Goal: Transaction & Acquisition: Purchase product/service

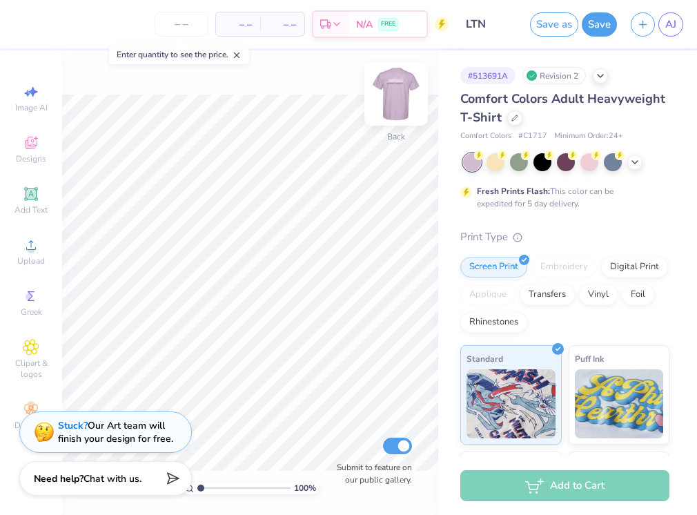
click at [379, 89] on img at bounding box center [395, 93] width 55 height 55
click at [522, 123] on div at bounding box center [514, 116] width 15 height 15
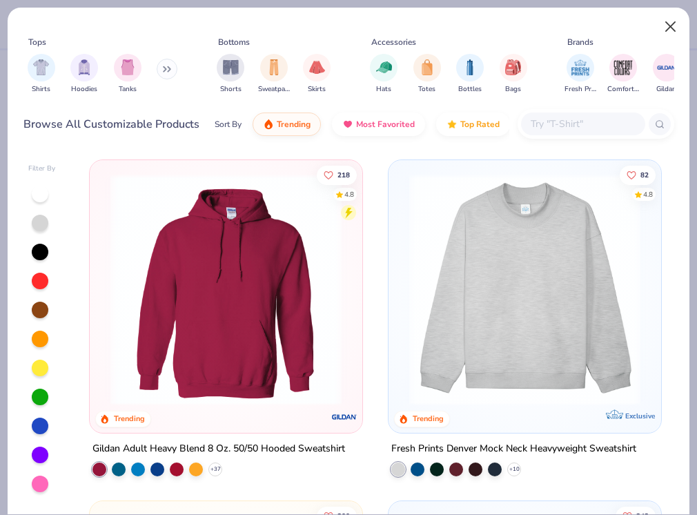
click at [675, 23] on button "Close" at bounding box center [671, 27] width 26 height 26
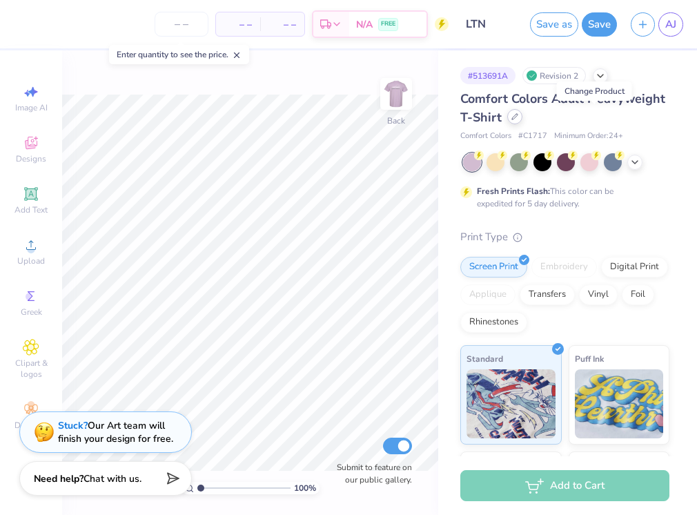
click at [518, 114] on icon at bounding box center [514, 116] width 7 height 7
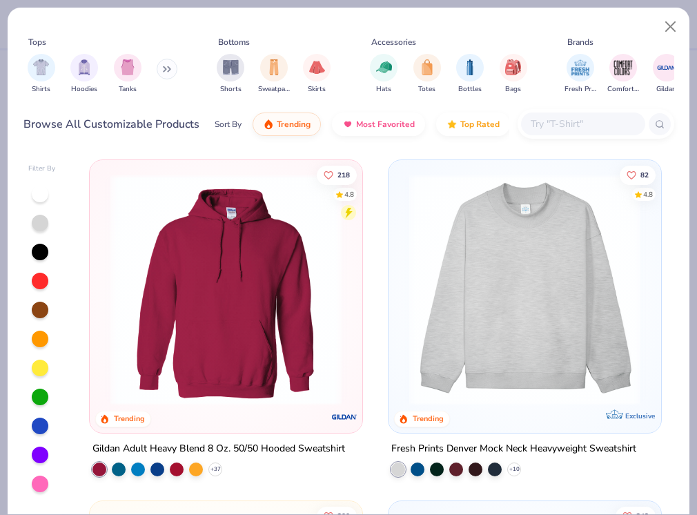
click at [178, 74] on div "Shirts Hoodies Tanks" at bounding box center [102, 73] width 159 height 51
click at [170, 72] on icon at bounding box center [169, 69] width 2 height 5
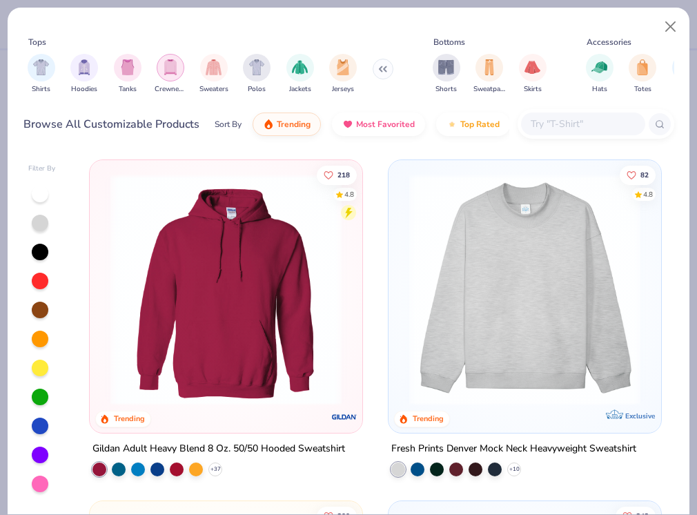
click at [177, 71] on img "filter for Crewnecks" at bounding box center [170, 67] width 15 height 16
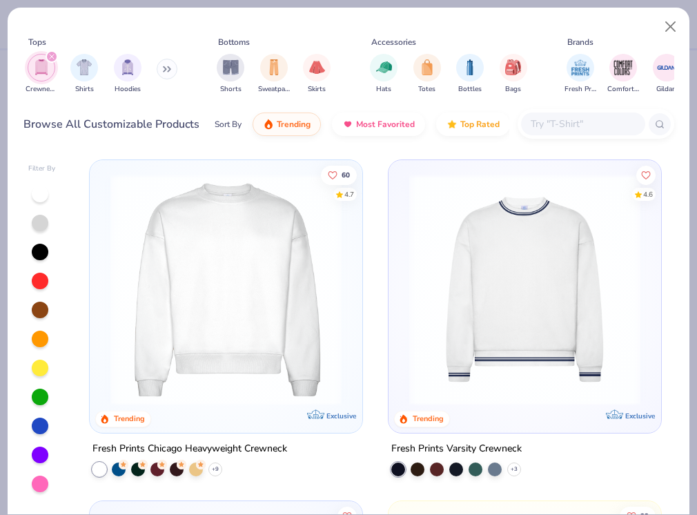
click at [251, 337] on img at bounding box center [225, 289] width 245 height 231
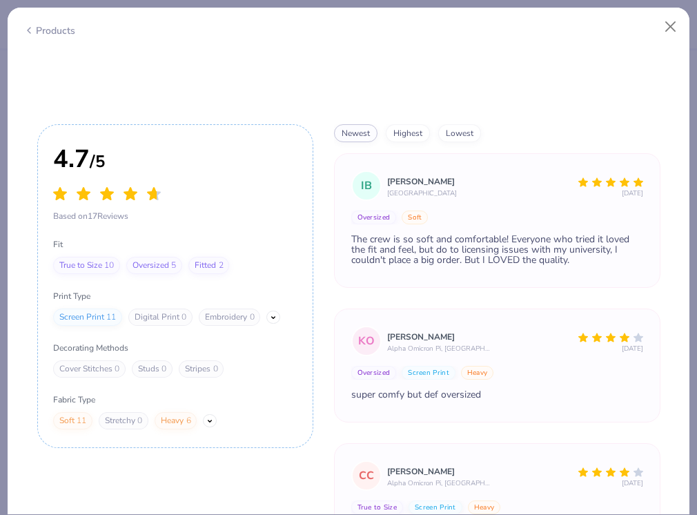
scroll to position [1430, 0]
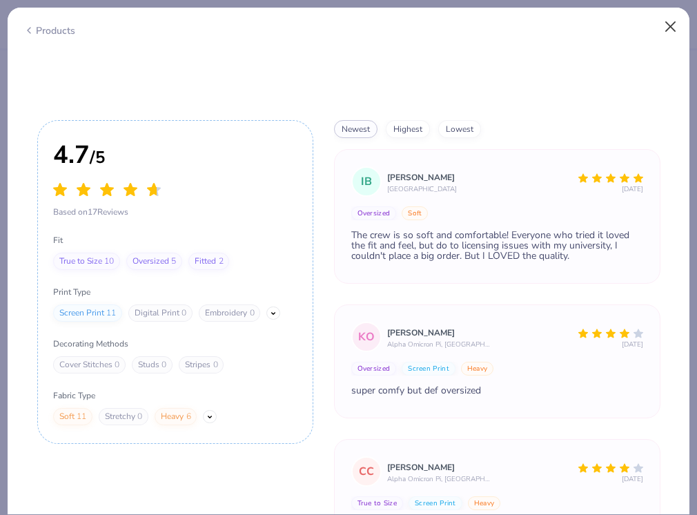
click at [670, 26] on button "Close" at bounding box center [671, 27] width 26 height 26
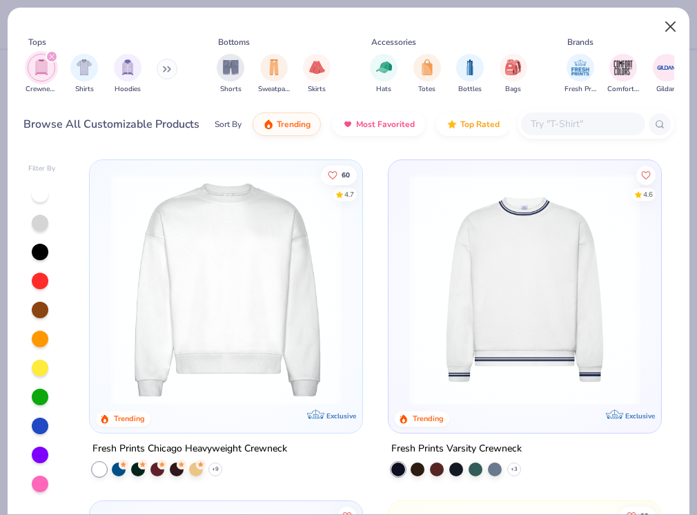
click at [665, 26] on button "Close" at bounding box center [671, 27] width 26 height 26
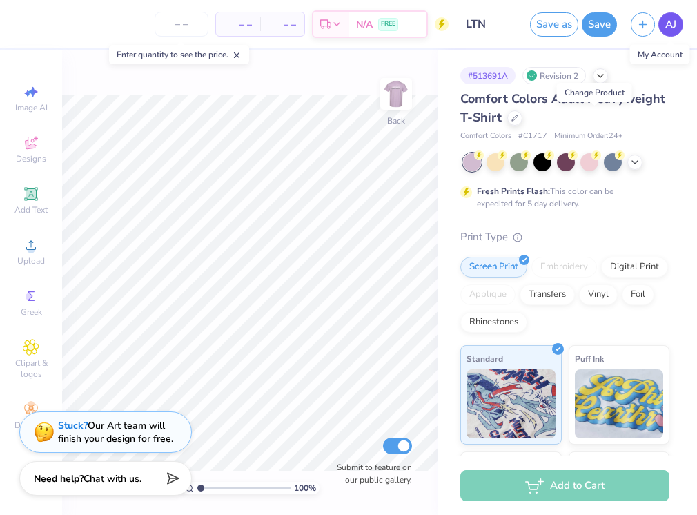
click at [669, 19] on span "AJ" at bounding box center [670, 25] width 11 height 16
click at [675, 18] on span "AJ" at bounding box center [670, 25] width 11 height 16
click at [522, 121] on div at bounding box center [514, 116] width 15 height 15
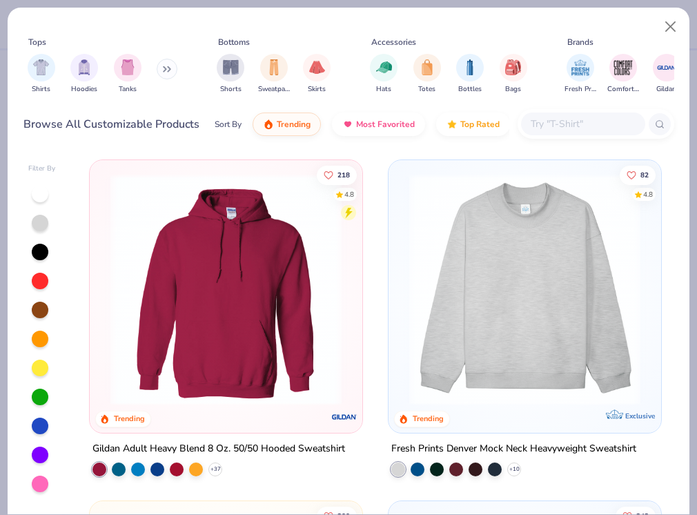
click at [172, 74] on button at bounding box center [167, 69] width 21 height 21
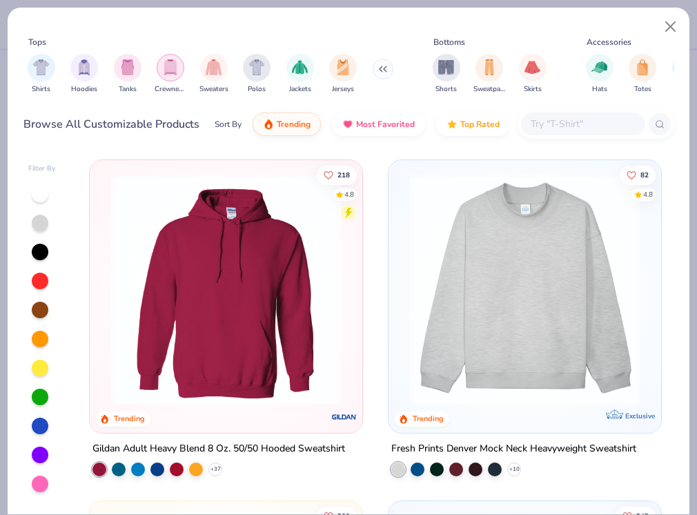
click at [178, 67] on div "filter for Crewnecks" at bounding box center [171, 68] width 28 height 28
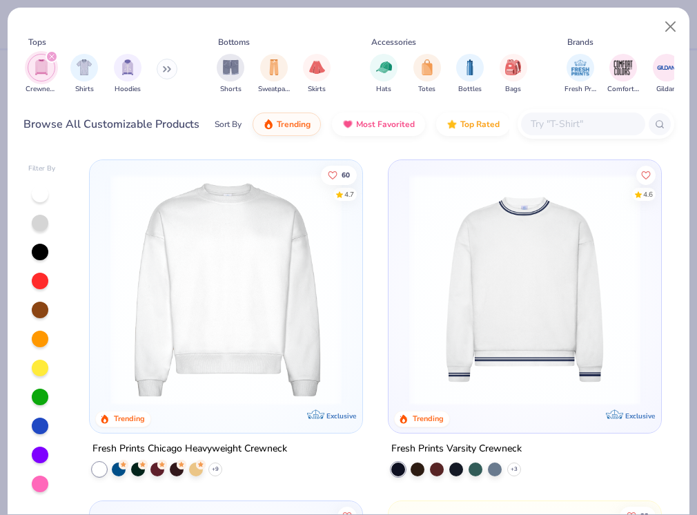
click at [279, 286] on img at bounding box center [225, 289] width 245 height 231
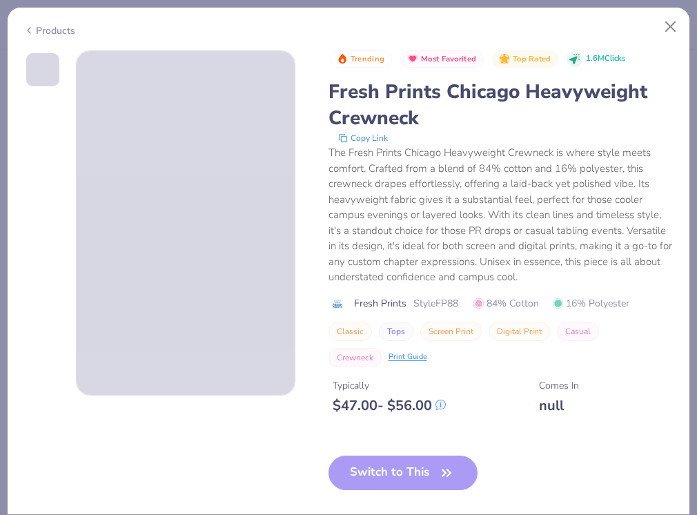
click at [442, 236] on div "The Fresh Prints Chicago Heavyweight Crewneck is where style meets comfort. Cra…" at bounding box center [501, 215] width 346 height 140
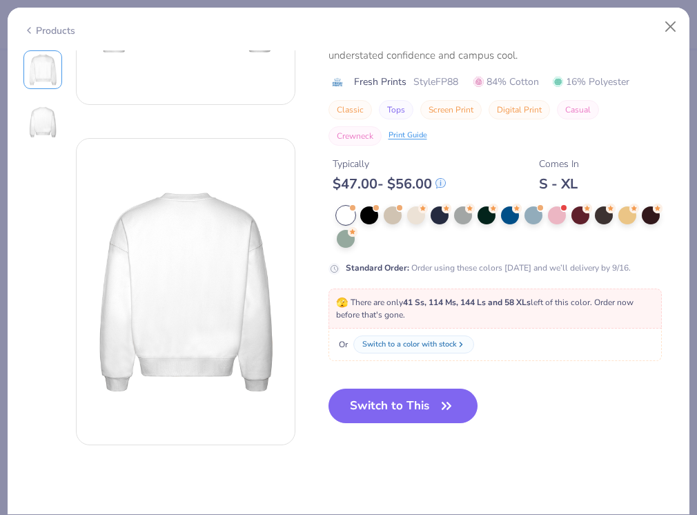
scroll to position [256, 0]
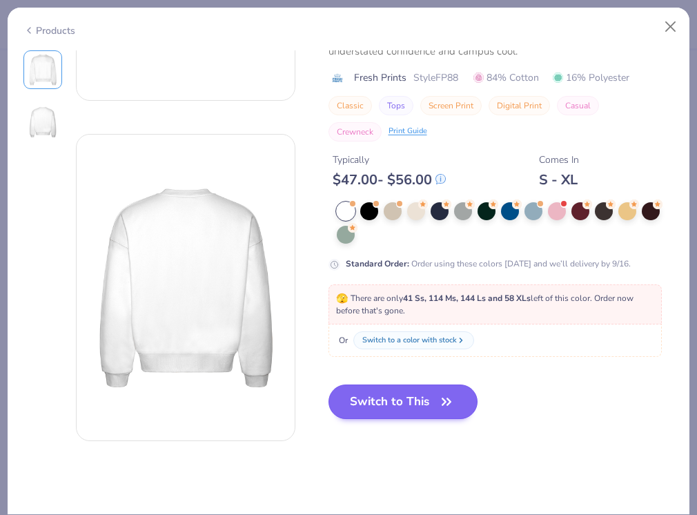
click at [424, 407] on button "Switch to This" at bounding box center [403, 401] width 150 height 34
click at [444, 406] on icon "button" at bounding box center [446, 401] width 19 height 19
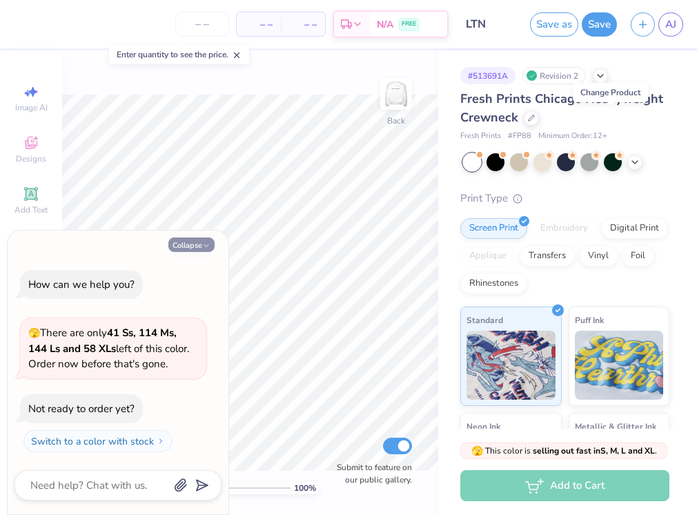
click at [192, 250] on button "Collapse" at bounding box center [191, 244] width 46 height 14
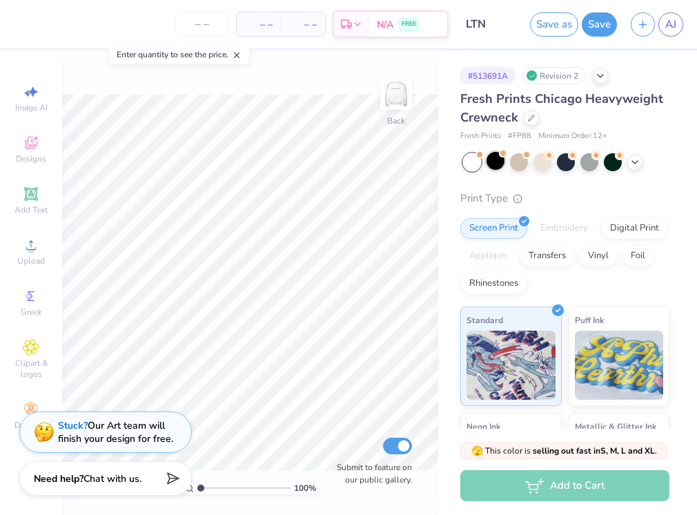
click at [501, 168] on div at bounding box center [495, 161] width 18 height 18
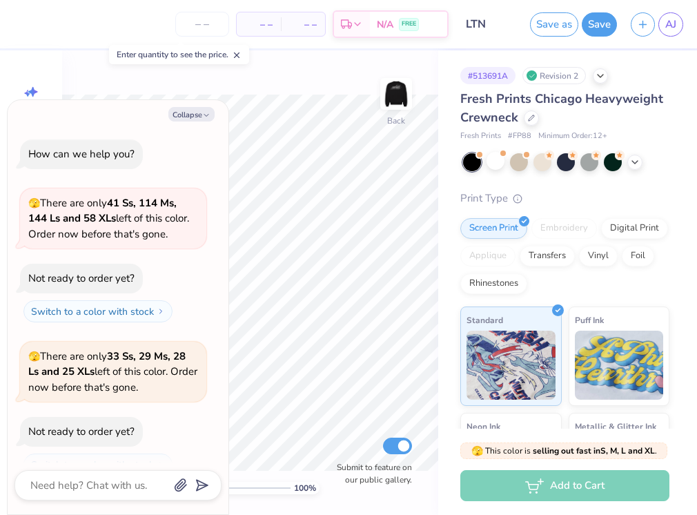
scroll to position [20, 0]
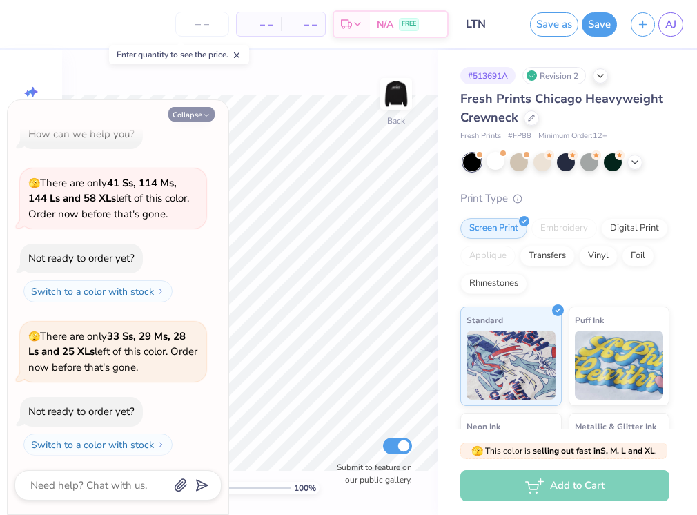
click at [208, 115] on icon "button" at bounding box center [206, 115] width 8 height 8
type textarea "x"
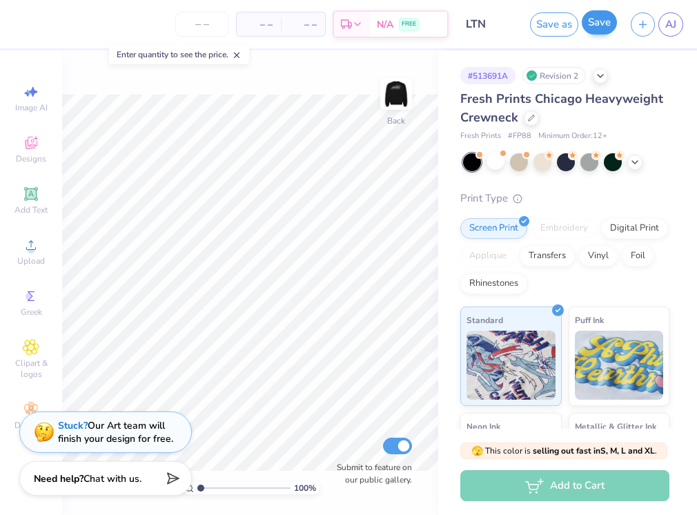
click at [600, 26] on button "Save" at bounding box center [599, 22] width 35 height 24
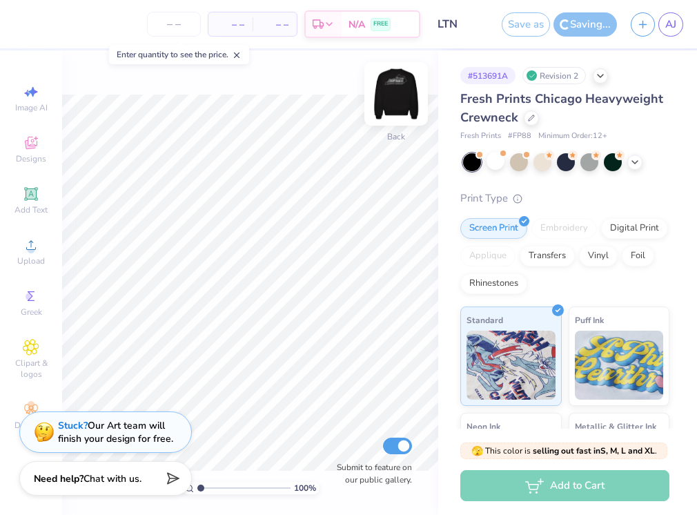
click at [409, 100] on img at bounding box center [395, 93] width 55 height 55
click at [631, 163] on icon at bounding box center [634, 160] width 11 height 11
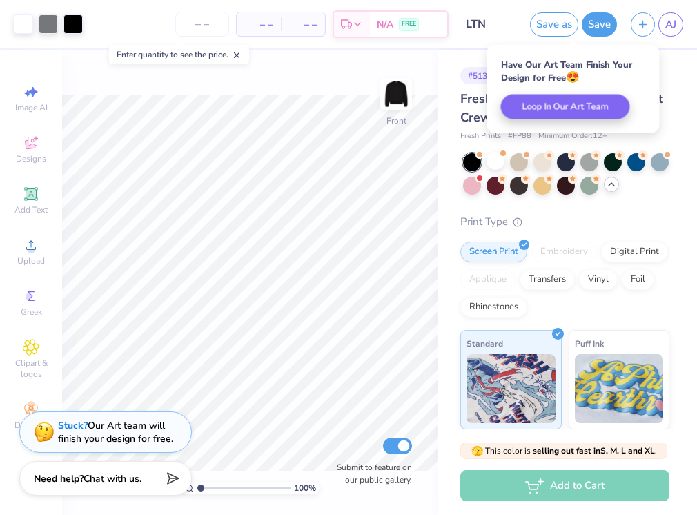
click at [660, 89] on div "Have Our Art Team Finish Your Design for Free 😍 Loop In Our Art Team" at bounding box center [573, 89] width 181 height 97
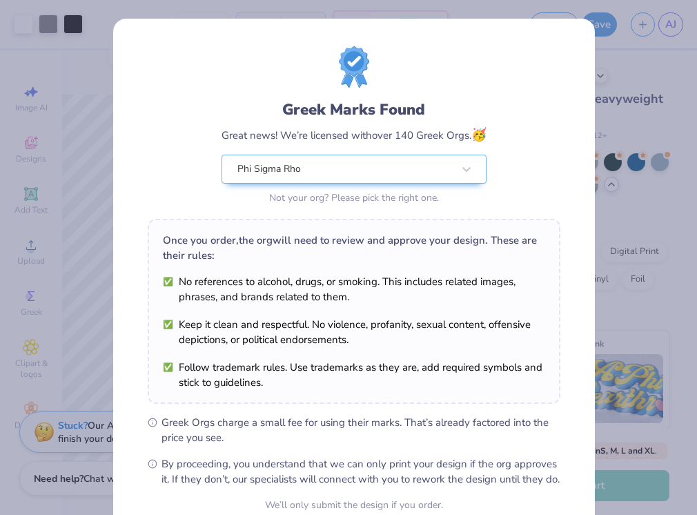
scroll to position [120, 0]
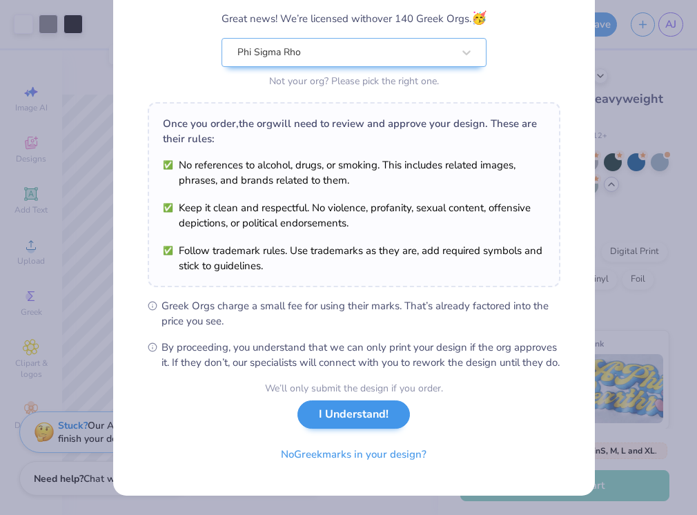
click at [369, 428] on button "I Understand!" at bounding box center [353, 414] width 112 height 28
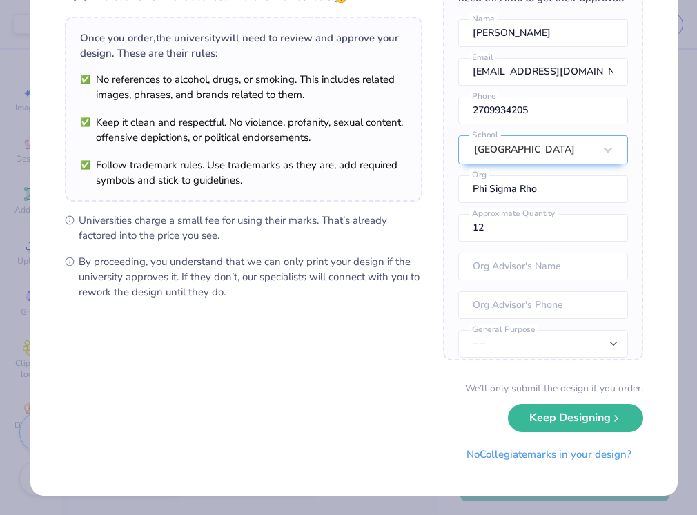
scroll to position [0, 0]
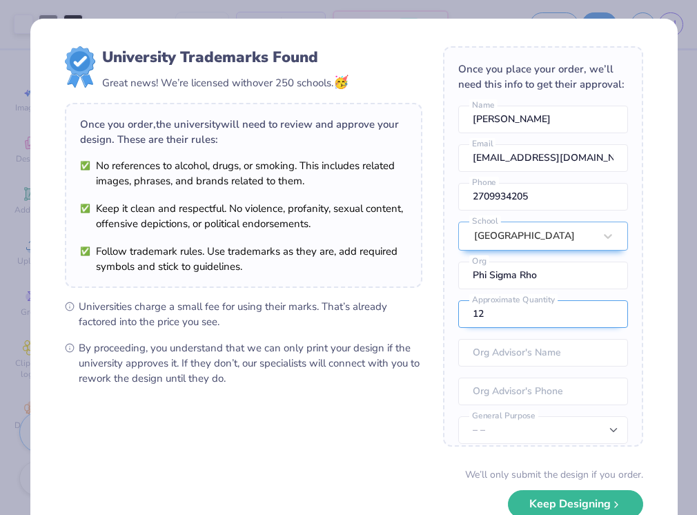
click at [559, 328] on input "12" at bounding box center [543, 314] width 170 height 28
click at [594, 328] on input "11" at bounding box center [543, 314] width 170 height 28
click at [593, 327] on input "12" at bounding box center [543, 314] width 170 height 28
click at [593, 327] on input "13" at bounding box center [543, 314] width 170 height 28
click at [593, 327] on input "14" at bounding box center [543, 314] width 170 height 28
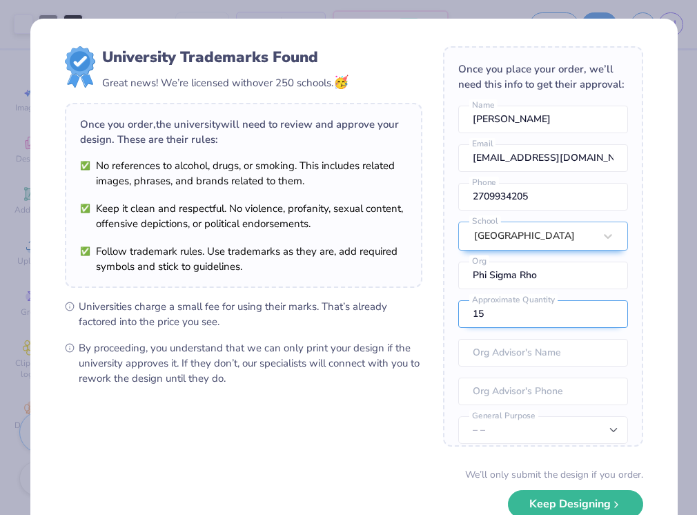
click at [593, 327] on input "15" at bounding box center [543, 314] width 170 height 28
click at [593, 327] on input "16" at bounding box center [543, 314] width 170 height 28
click at [593, 327] on input "17" at bounding box center [543, 314] width 170 height 28
click at [593, 327] on input "18" at bounding box center [543, 314] width 170 height 28
click at [593, 327] on input "19" at bounding box center [543, 314] width 170 height 28
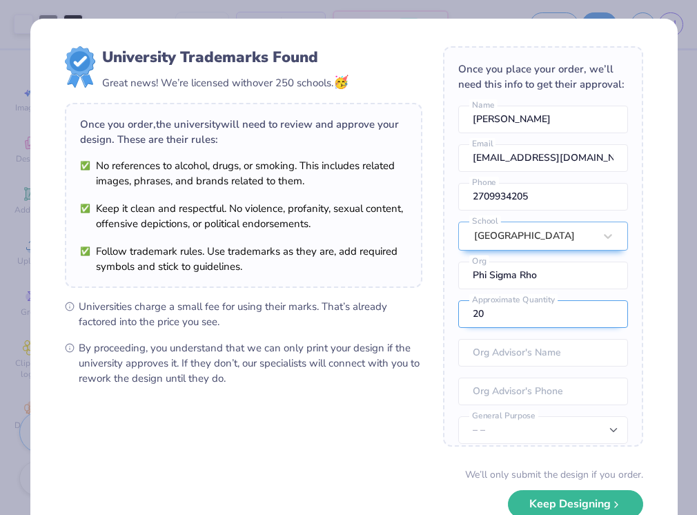
click at [593, 327] on input "20" at bounding box center [543, 314] width 170 height 28
click at [593, 327] on input "21" at bounding box center [543, 314] width 170 height 28
click at [593, 327] on input "22" at bounding box center [543, 314] width 170 height 28
click at [593, 327] on input "23" at bounding box center [543, 314] width 170 height 28
click at [593, 327] on input "24" at bounding box center [543, 314] width 170 height 28
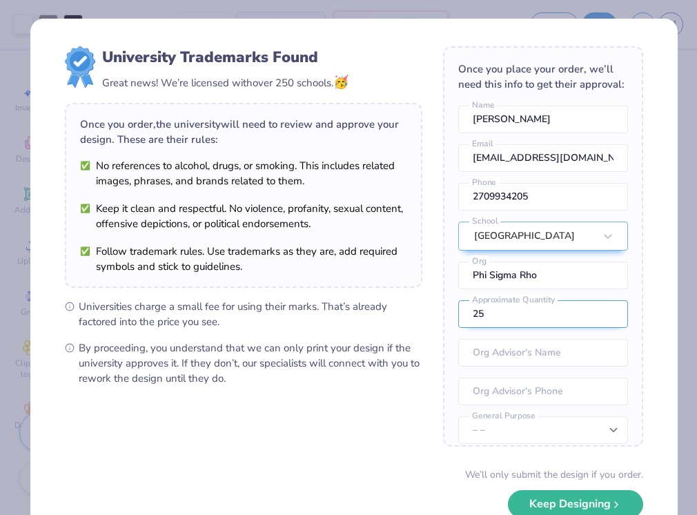
click at [593, 327] on input "25" at bounding box center [543, 314] width 170 height 28
type input "26"
click at [593, 327] on input "26" at bounding box center [543, 314] width 170 height 28
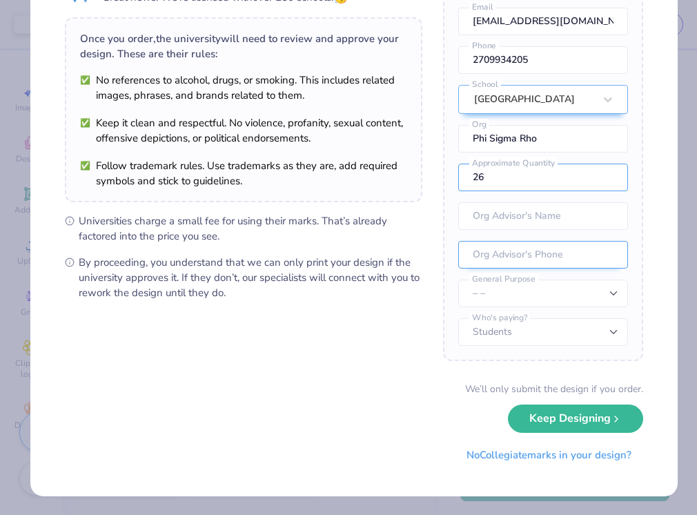
scroll to position [64, 0]
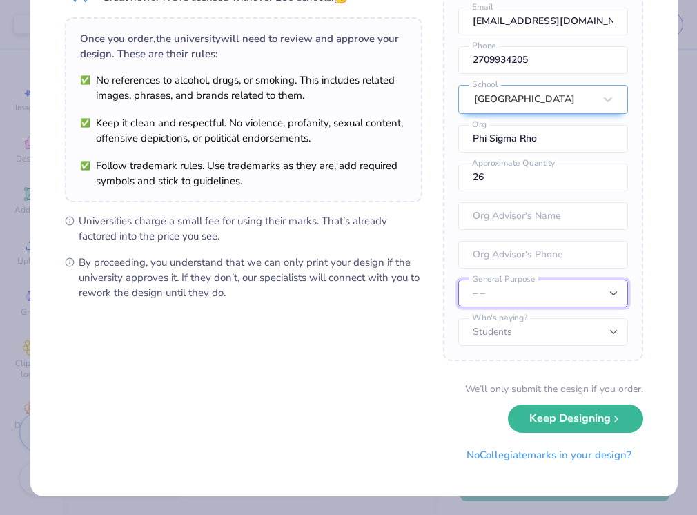
select select "Fundraising / Philanthropy event"
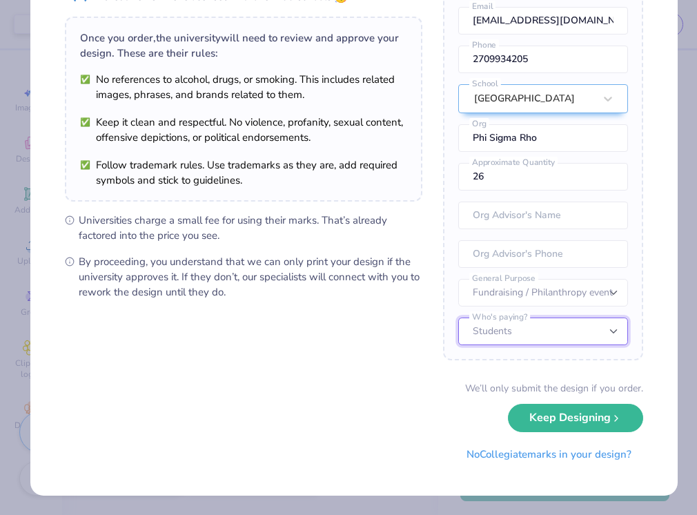
scroll to position [86, 0]
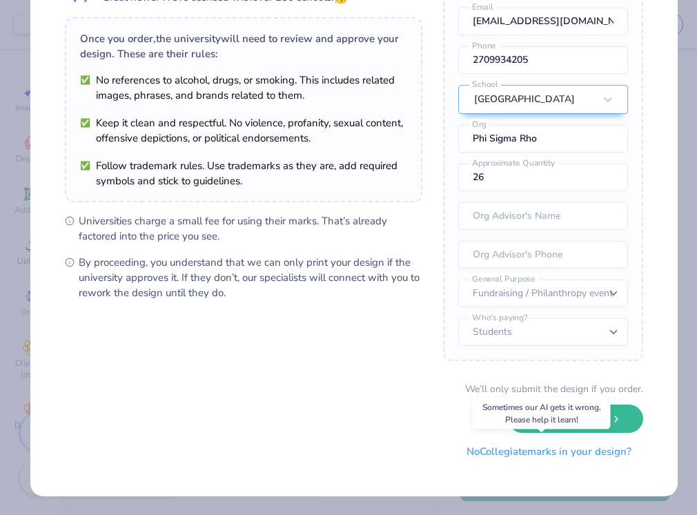
click at [497, 449] on button "No Collegiate marks in your design?" at bounding box center [549, 451] width 188 height 28
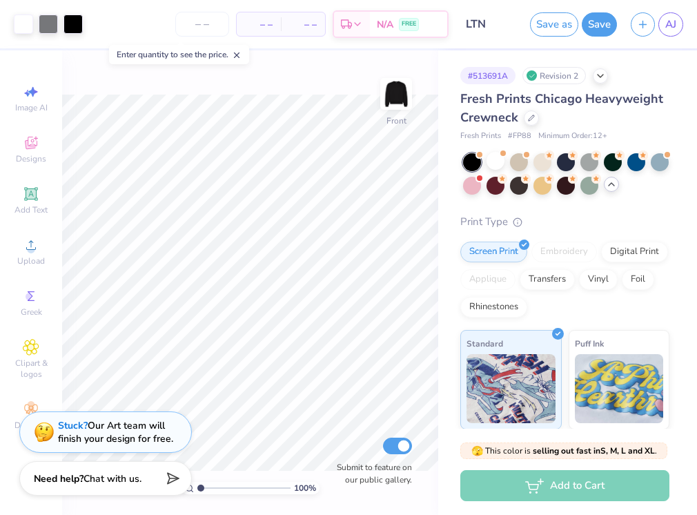
scroll to position [0, 0]
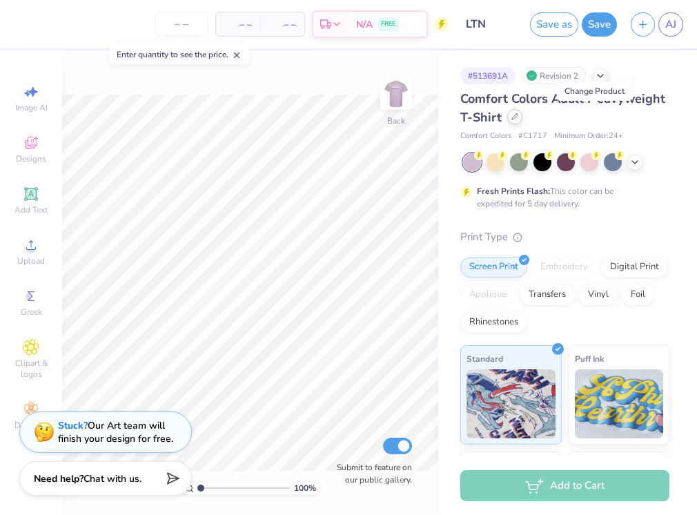
click at [518, 119] on icon at bounding box center [514, 116] width 7 height 7
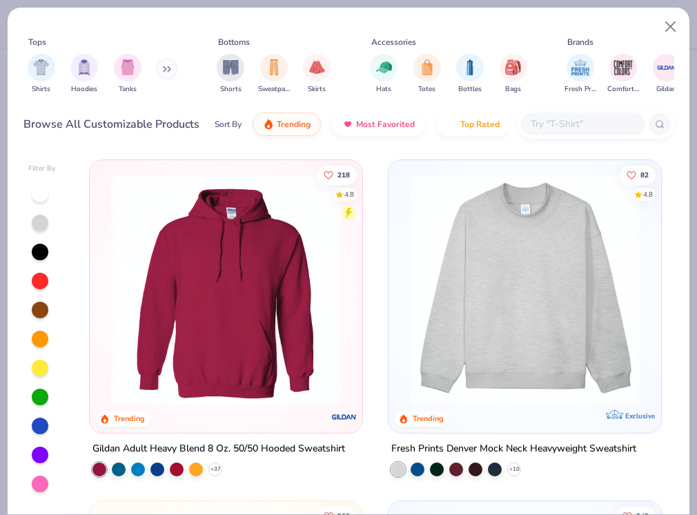
click at [164, 69] on button at bounding box center [167, 69] width 21 height 21
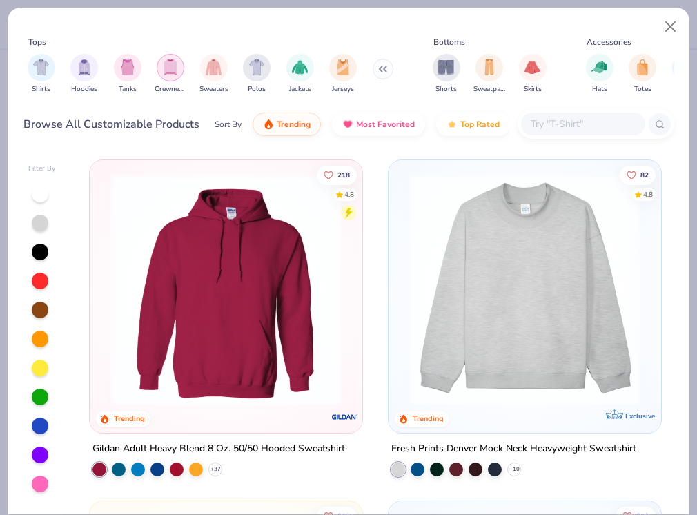
click at [169, 70] on img "filter for Crewnecks" at bounding box center [170, 67] width 15 height 16
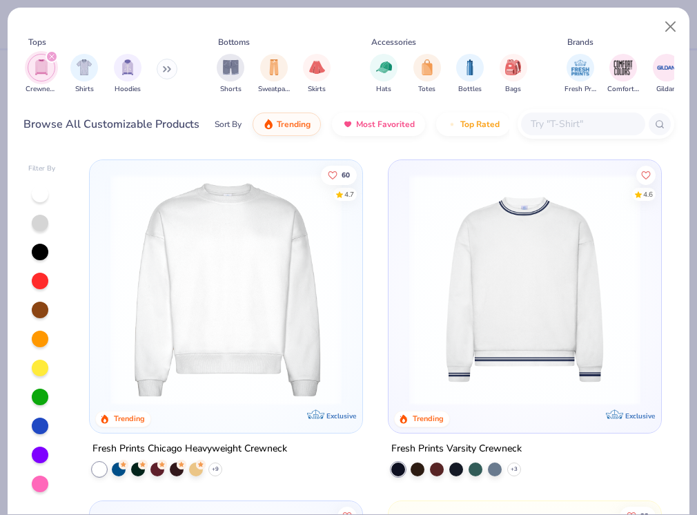
click at [294, 361] on img at bounding box center [225, 289] width 245 height 231
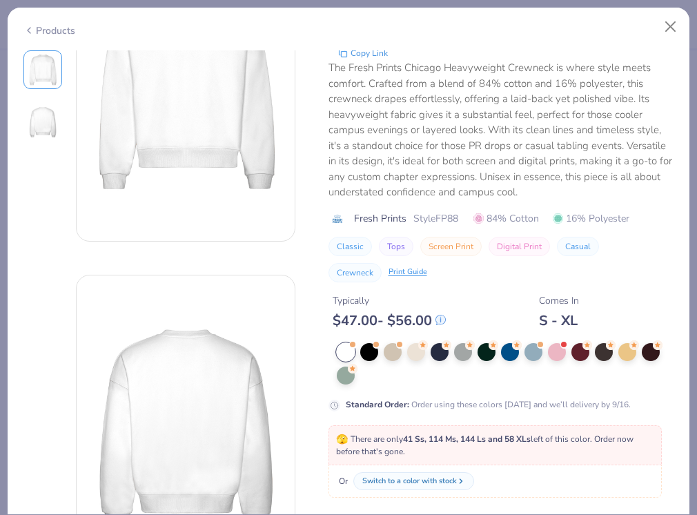
scroll to position [186, 0]
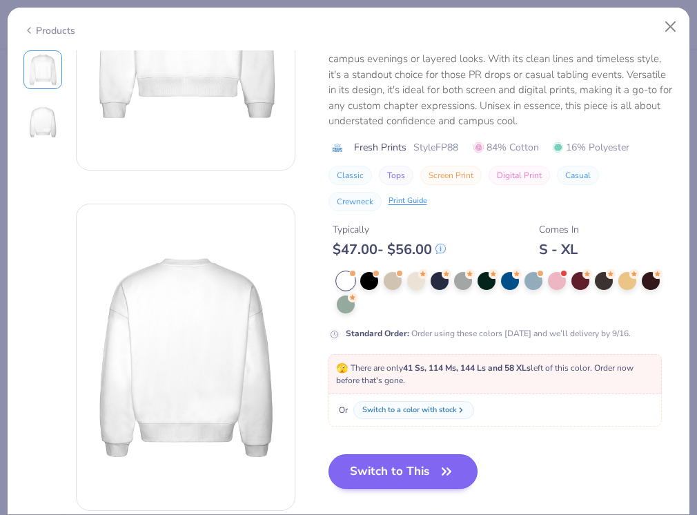
click at [457, 469] on button "Switch to This" at bounding box center [403, 471] width 150 height 34
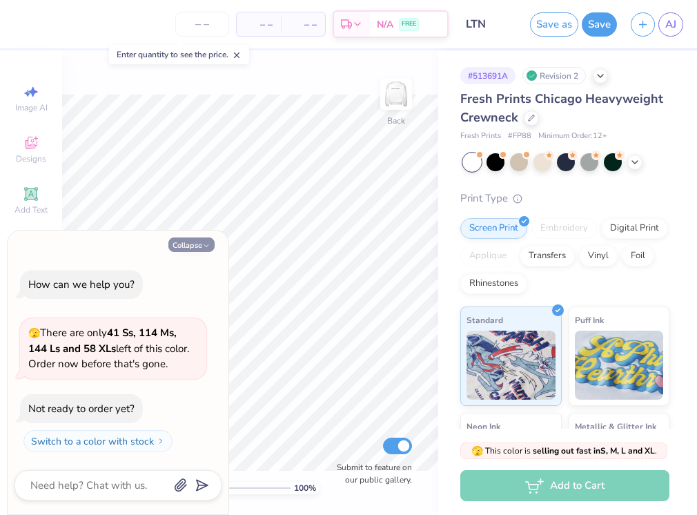
click at [206, 248] on icon "button" at bounding box center [206, 245] width 8 height 8
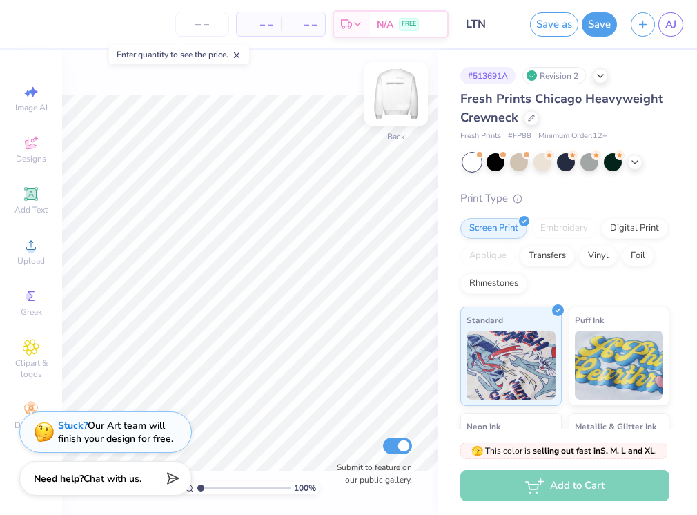
click at [405, 97] on img at bounding box center [395, 93] width 55 height 55
click at [501, 161] on div at bounding box center [495, 161] width 18 height 18
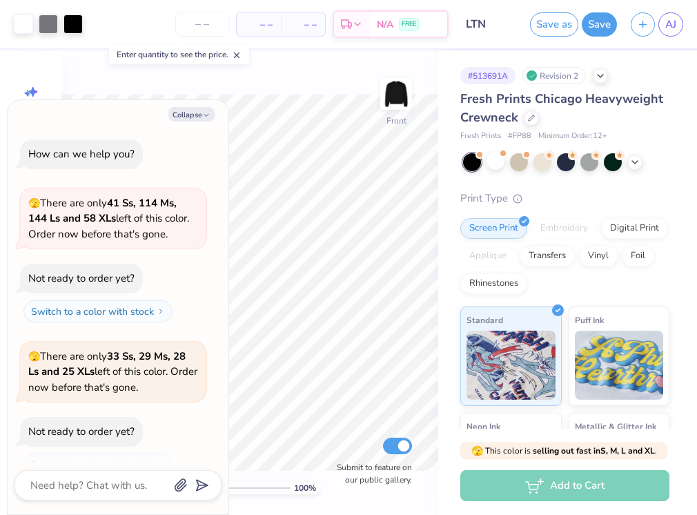
scroll to position [20, 0]
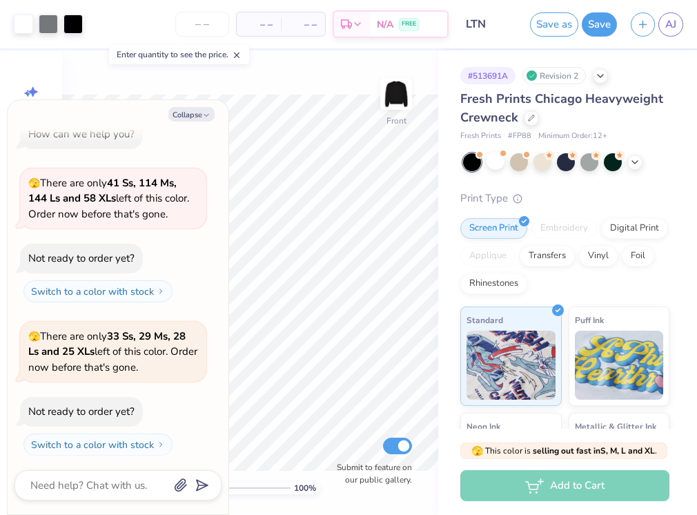
click at [249, 79] on div "100 % Front Submit to feature on our public gallery." at bounding box center [250, 282] width 376 height 464
click at [208, 112] on icon "button" at bounding box center [206, 115] width 8 height 8
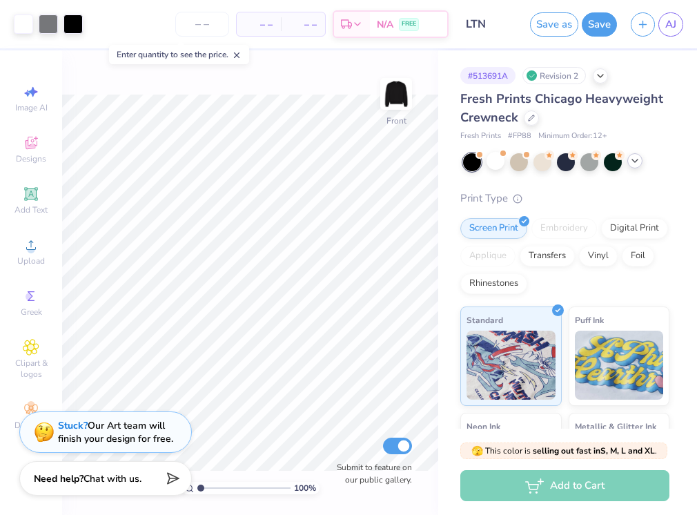
click at [629, 163] on icon at bounding box center [634, 160] width 11 height 11
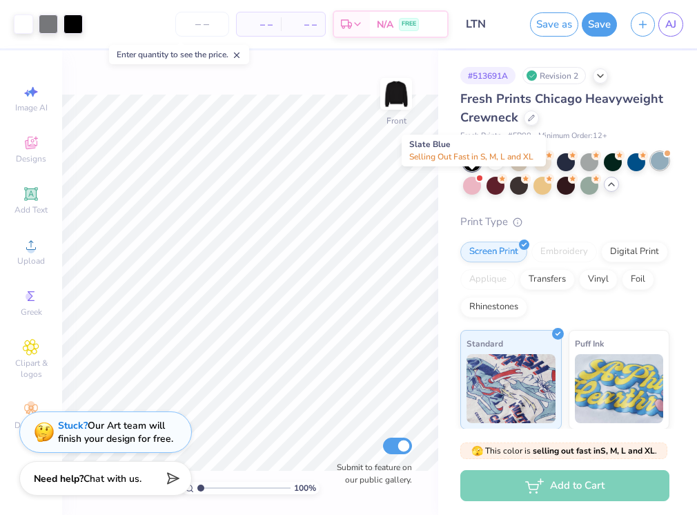
click at [651, 170] on div at bounding box center [660, 161] width 18 height 18
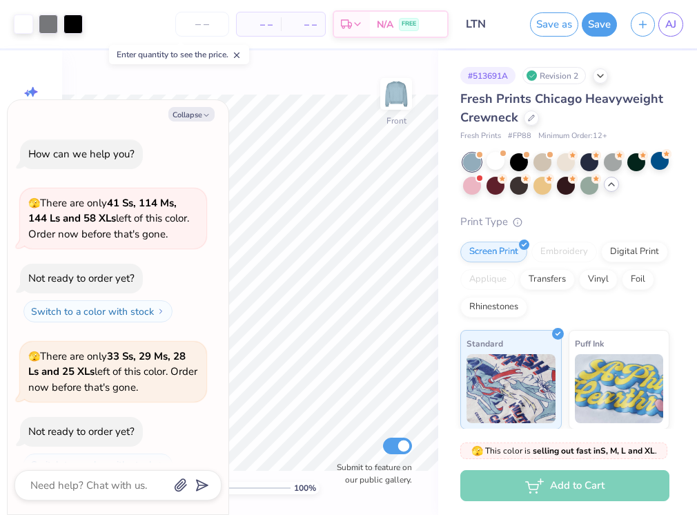
scroll to position [172, 0]
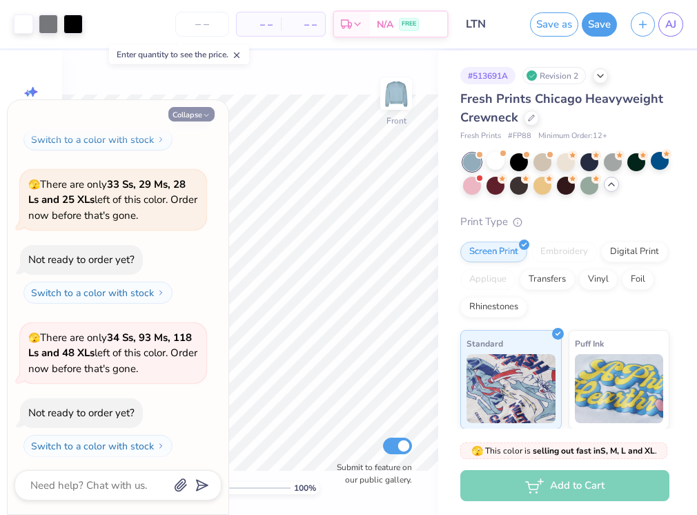
click at [210, 116] on icon "button" at bounding box center [206, 115] width 8 height 8
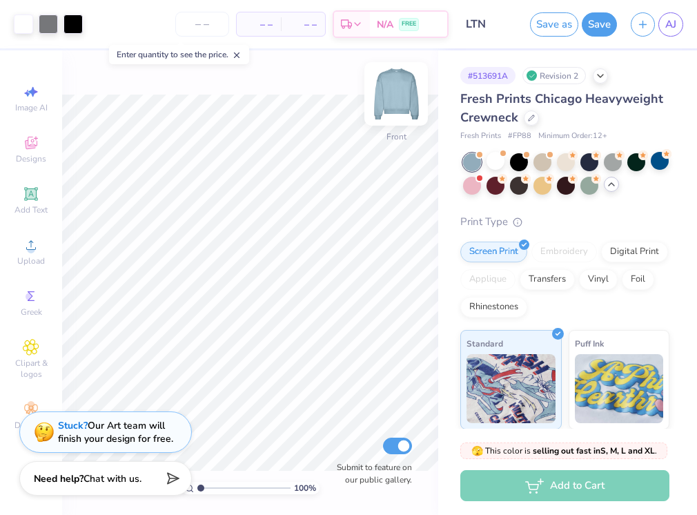
click at [393, 105] on img at bounding box center [395, 93] width 55 height 55
click at [393, 105] on img at bounding box center [396, 94] width 28 height 28
click at [515, 157] on div at bounding box center [519, 161] width 18 height 18
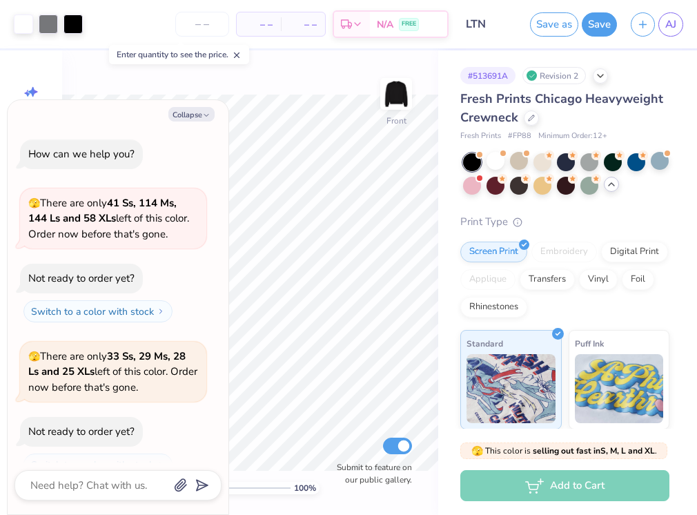
scroll to position [324, 0]
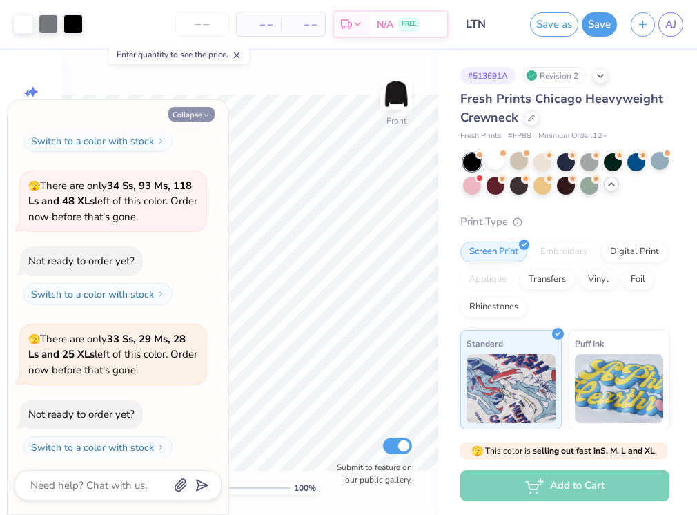
click at [209, 110] on button "Collapse" at bounding box center [191, 114] width 46 height 14
type textarea "x"
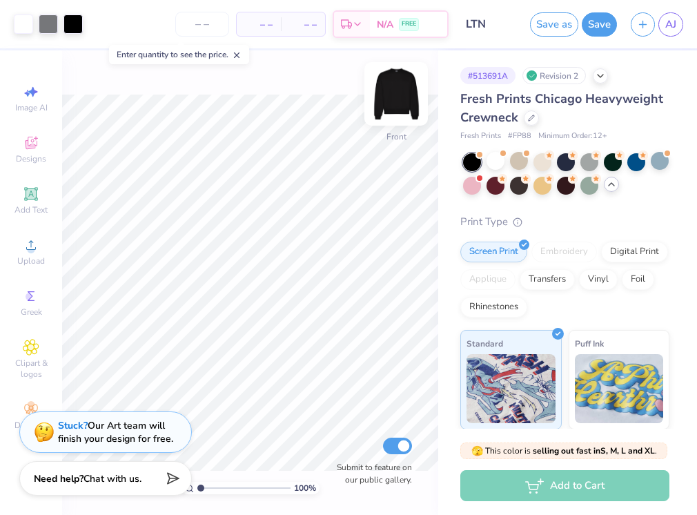
click at [402, 92] on img at bounding box center [395, 93] width 55 height 55
click at [402, 92] on img at bounding box center [396, 94] width 28 height 28
click at [43, 164] on div "Designs" at bounding box center [31, 149] width 48 height 41
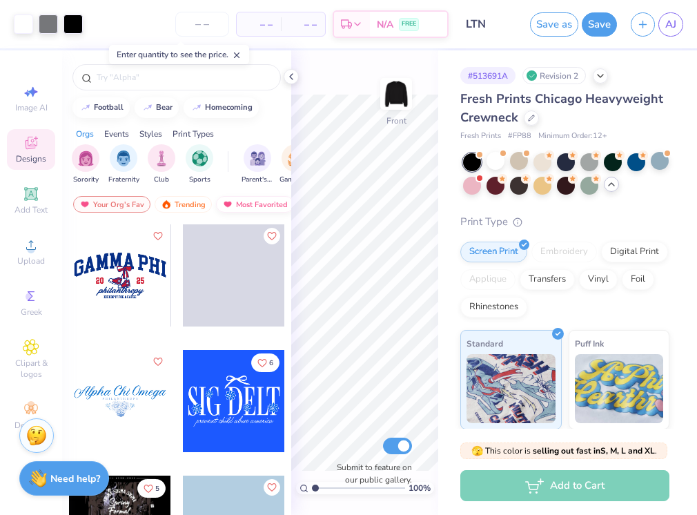
scroll to position [0, 0]
click at [292, 75] on icon at bounding box center [291, 76] width 11 height 11
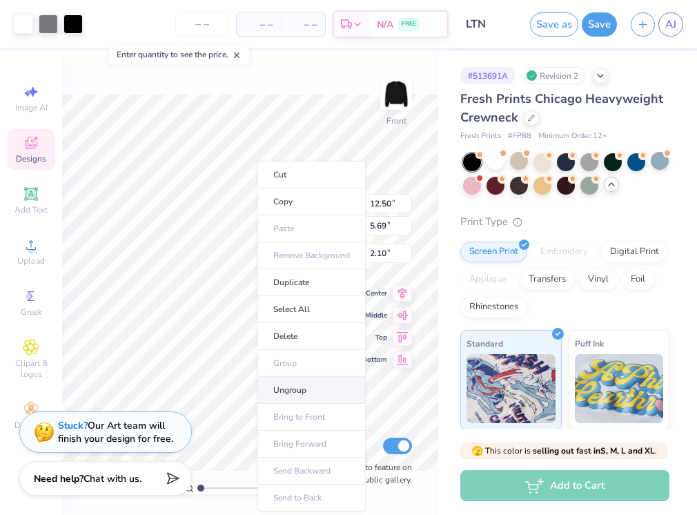
click at [328, 386] on li "Ungroup" at bounding box center [311, 390] width 108 height 27
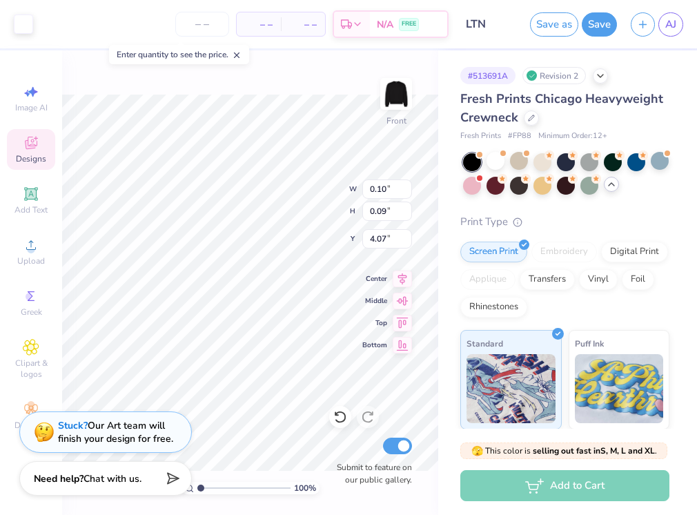
type input "0.10"
type input "0.09"
type input "4.07"
type input "4.91"
type textarea "x"
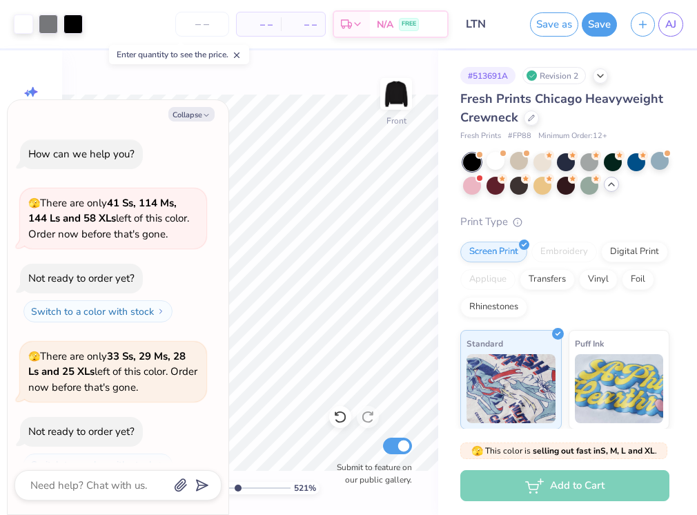
type input "5.21"
type textarea "x"
drag, startPoint x: 203, startPoint y: 487, endPoint x: 248, endPoint y: 486, distance: 45.5
click at [248, 486] on input "range" at bounding box center [243, 488] width 93 height 12
type input "6.18"
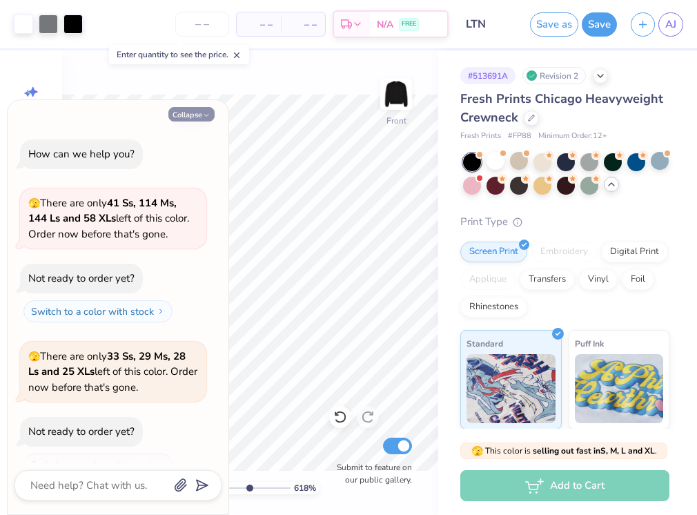
click at [206, 111] on icon "button" at bounding box center [206, 115] width 8 height 8
type textarea "x"
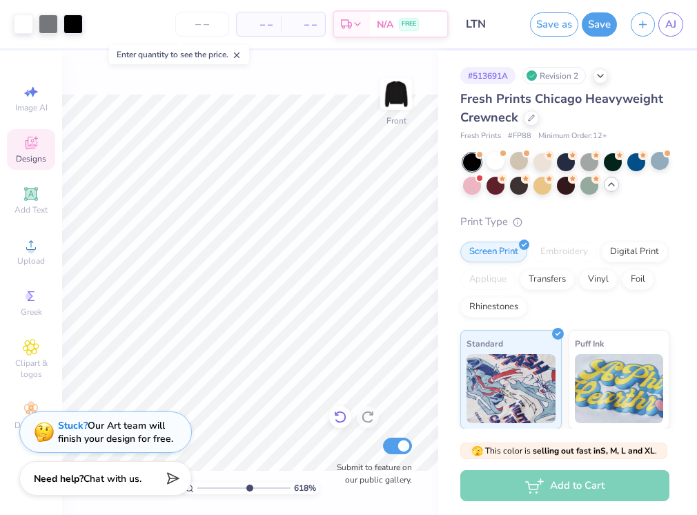
click at [340, 417] on icon at bounding box center [340, 417] width 14 height 14
drag, startPoint x: 247, startPoint y: 487, endPoint x: 158, endPoint y: 491, distance: 89.1
type input "1"
click at [158, 491] on div "Art colors – – Per Item – – Total Est. Delivery N/A FREE Design Title LTN Save …" at bounding box center [348, 257] width 697 height 515
